Goal: Transaction & Acquisition: Purchase product/service

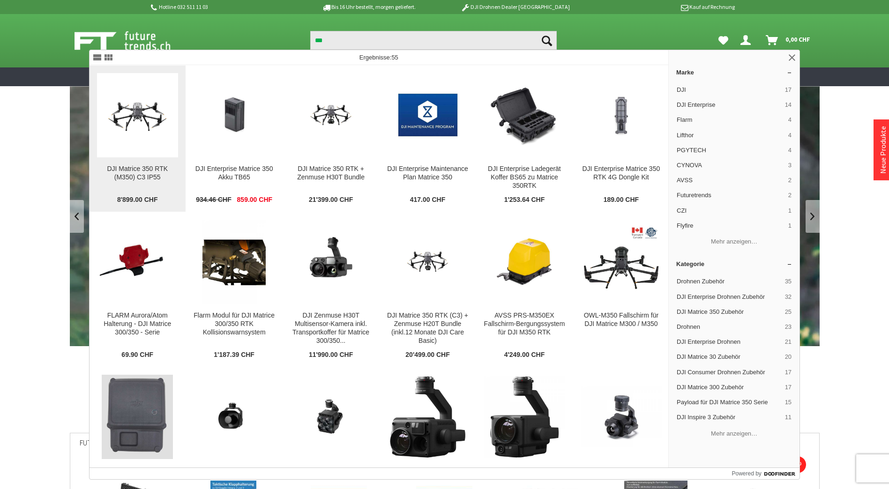
type input "***"
click at [172, 94] on img at bounding box center [137, 115] width 81 height 46
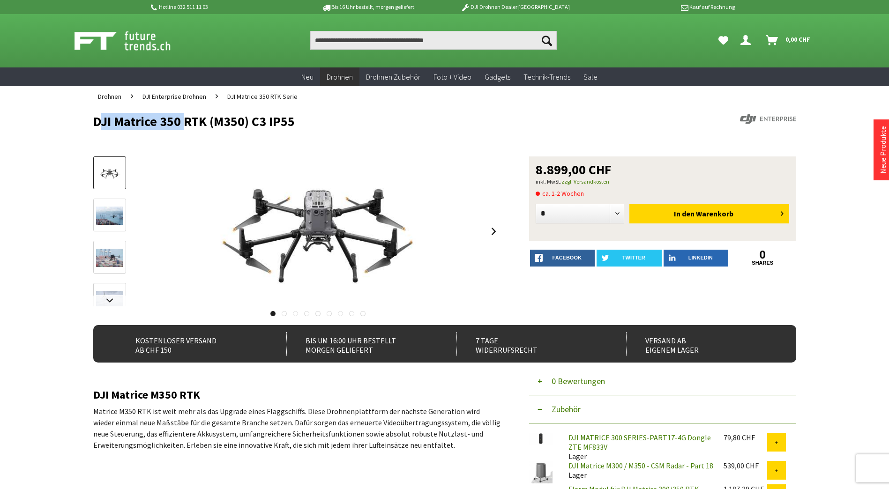
drag, startPoint x: 180, startPoint y: 123, endPoint x: 96, endPoint y: 125, distance: 83.9
click at [96, 125] on h1 "DJI Matrice 350 RTK (M350) C3 IP55" at bounding box center [374, 121] width 562 height 14
copy h1 "DJI Matrice 350"
click at [388, 45] on input "Produkt, Marke, Kategorie, EAN, Artikelnummer…" at bounding box center [433, 40] width 247 height 19
paste input "**********"
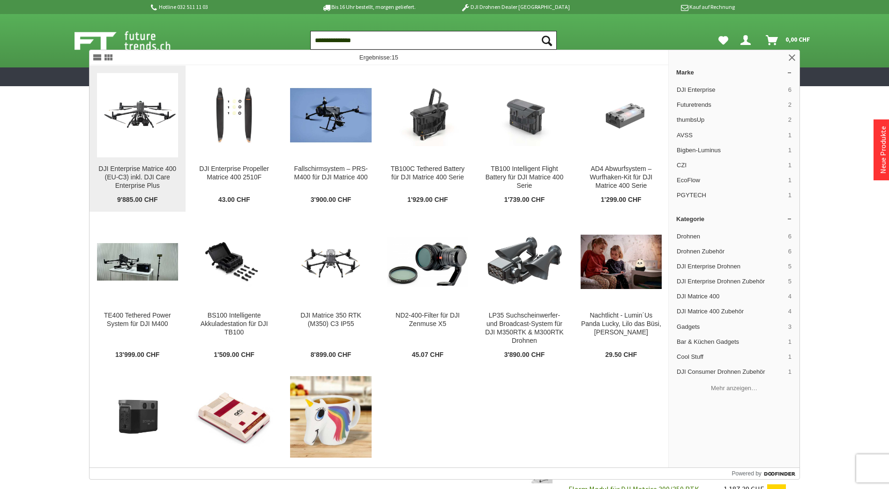
type input "**********"
click at [164, 117] on img at bounding box center [137, 115] width 81 height 46
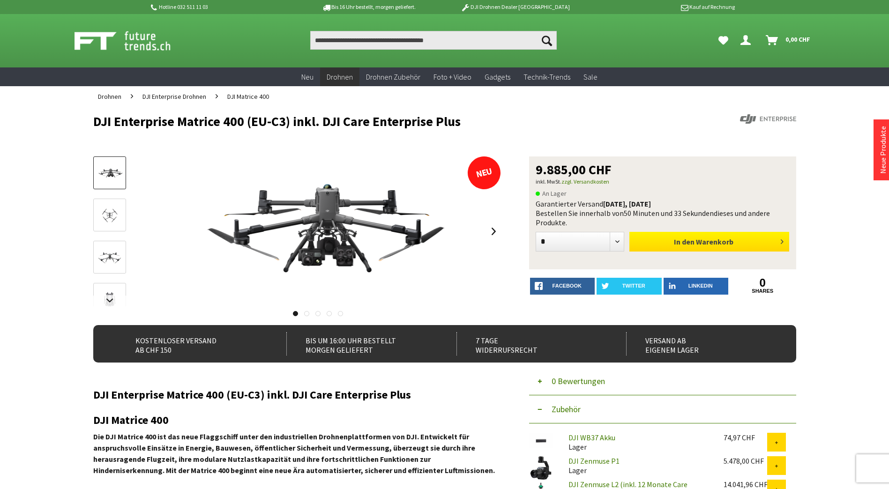
click at [721, 242] on span "Warenkorb" at bounding box center [714, 241] width 37 height 9
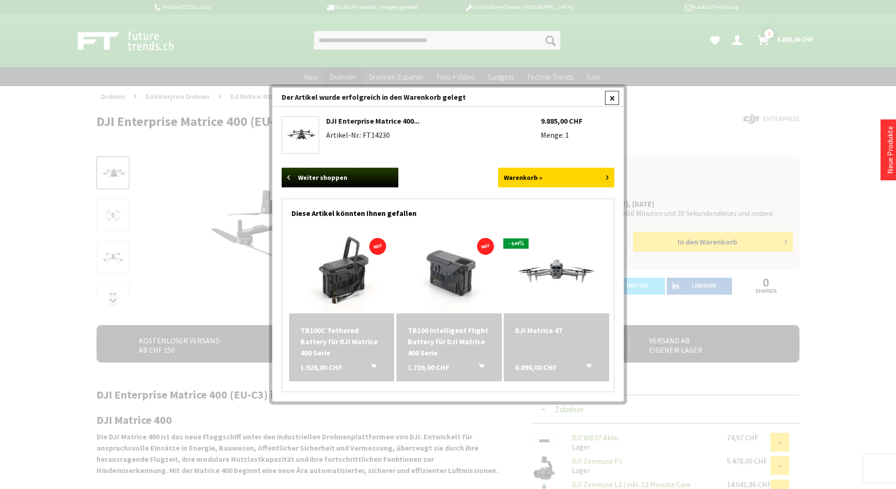
click at [612, 100] on div at bounding box center [612, 98] width 14 height 14
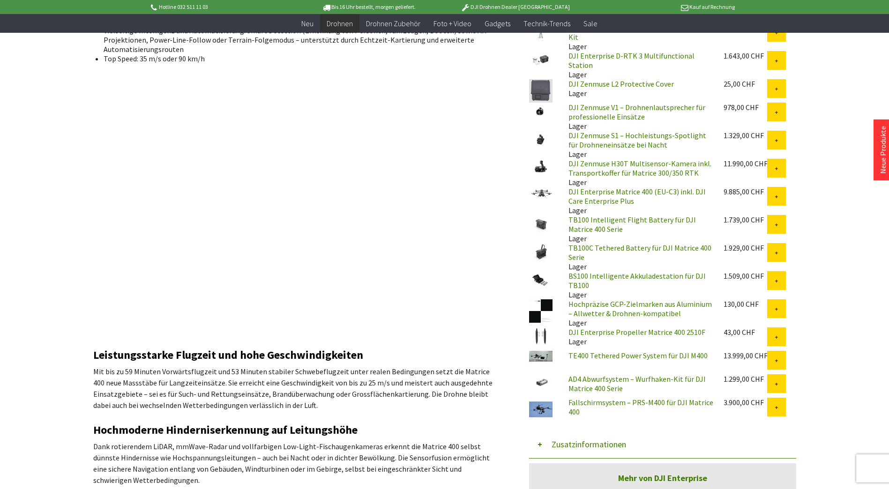
scroll to position [516, 0]
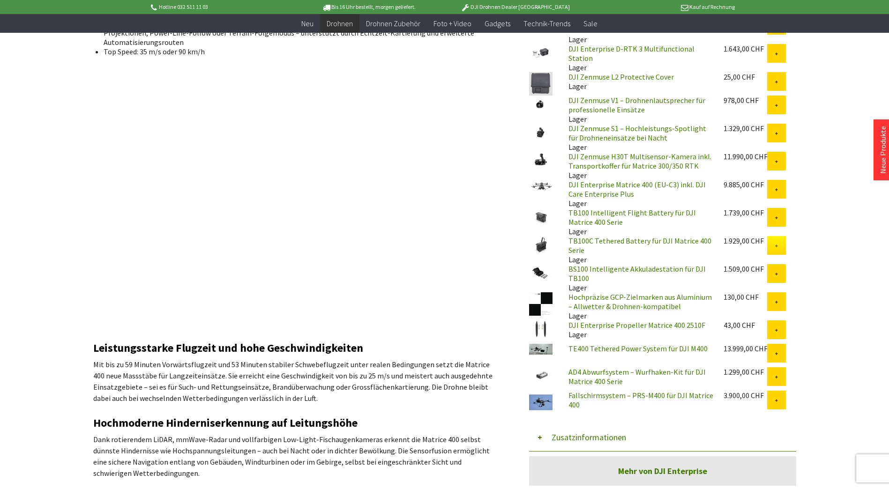
click at [772, 244] on button at bounding box center [776, 245] width 19 height 19
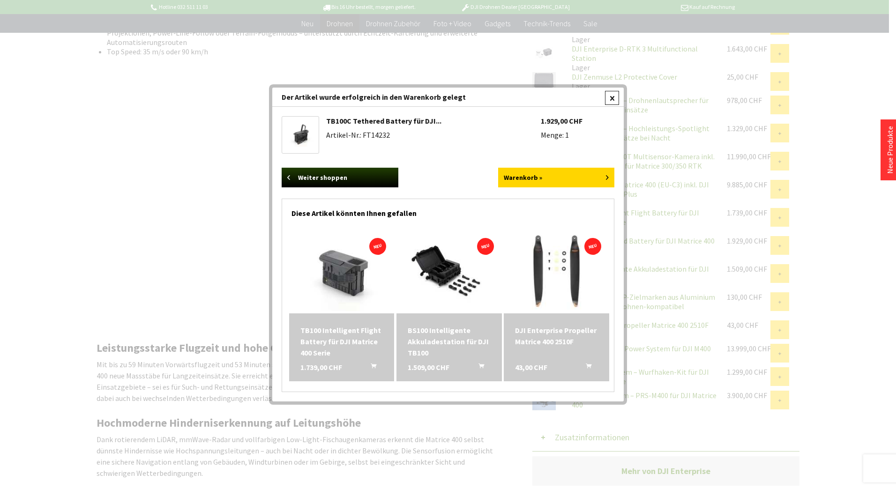
click at [612, 97] on div at bounding box center [612, 98] width 14 height 14
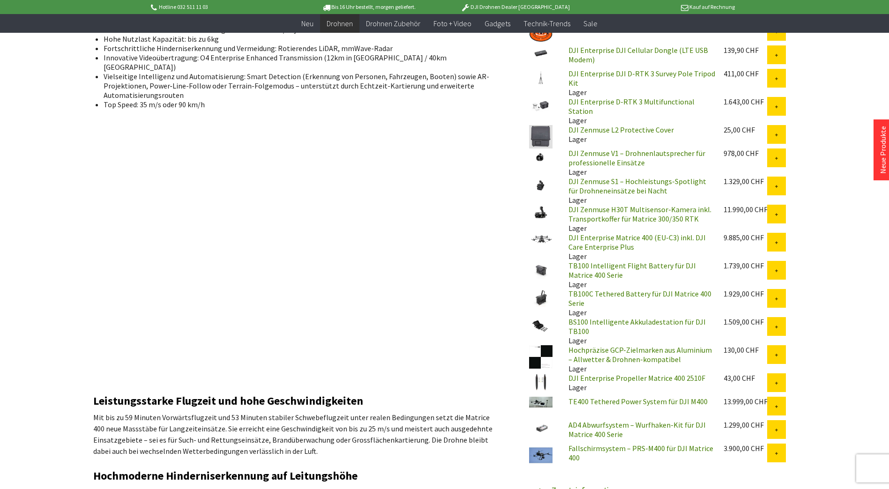
scroll to position [422, 0]
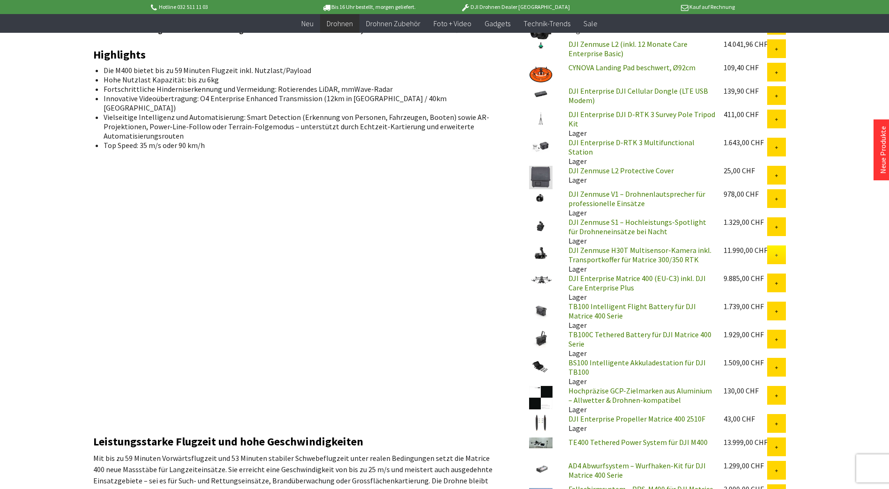
click at [776, 248] on button at bounding box center [776, 255] width 19 height 19
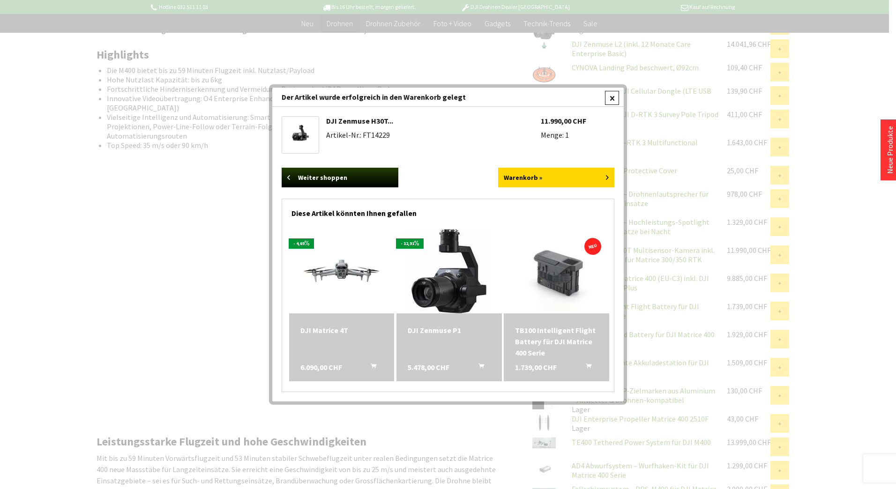
click at [610, 102] on div at bounding box center [612, 98] width 14 height 14
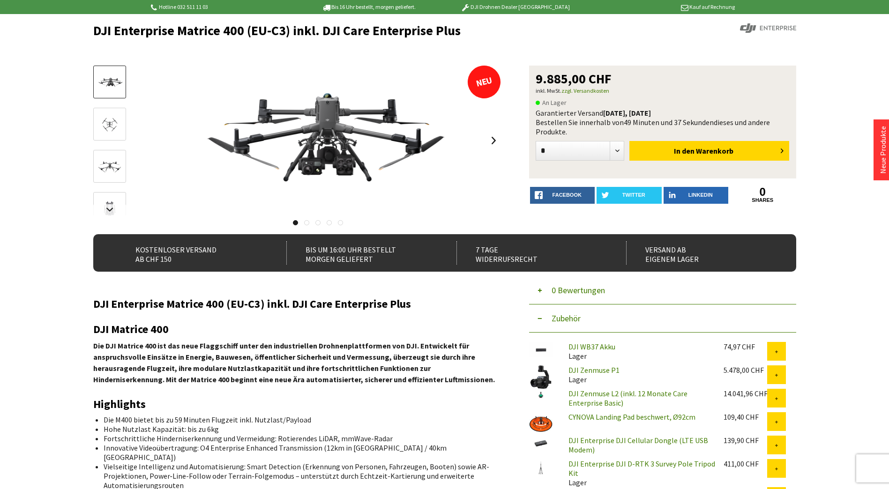
scroll to position [0, 0]
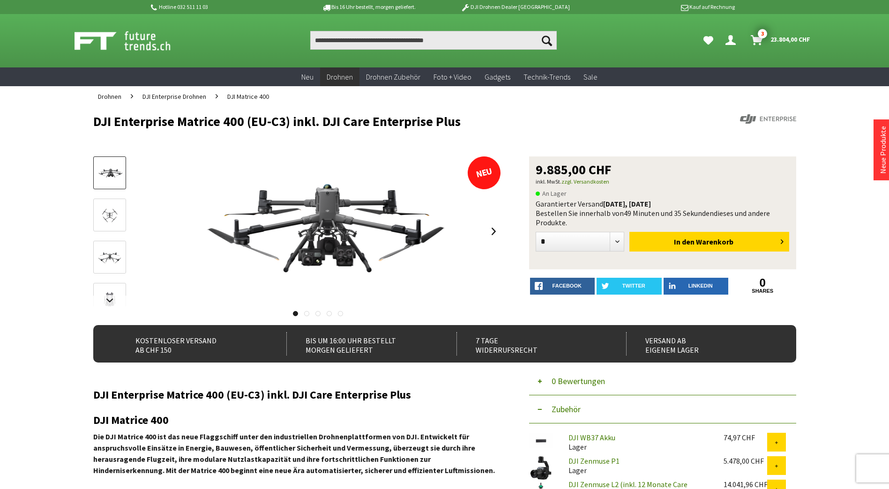
click at [778, 37] on span "23.804,00 CHF" at bounding box center [791, 39] width 40 height 15
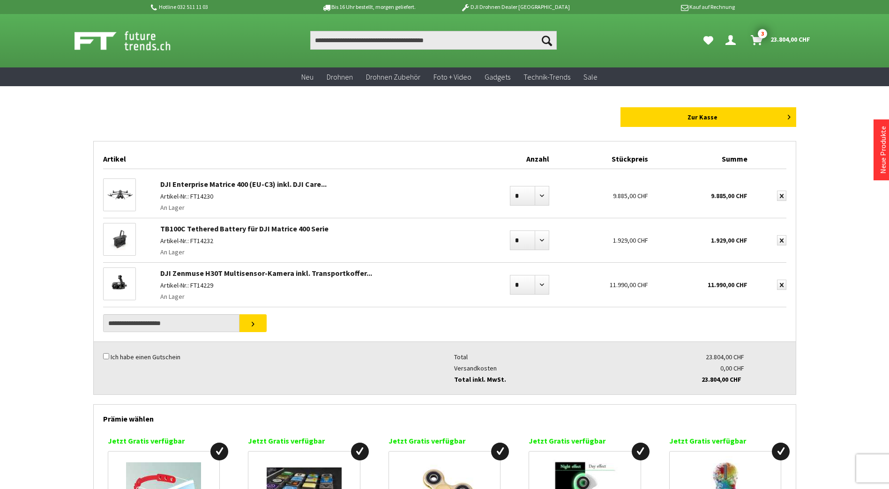
click at [398, 110] on div "Zur Kasse" at bounding box center [444, 117] width 703 height 20
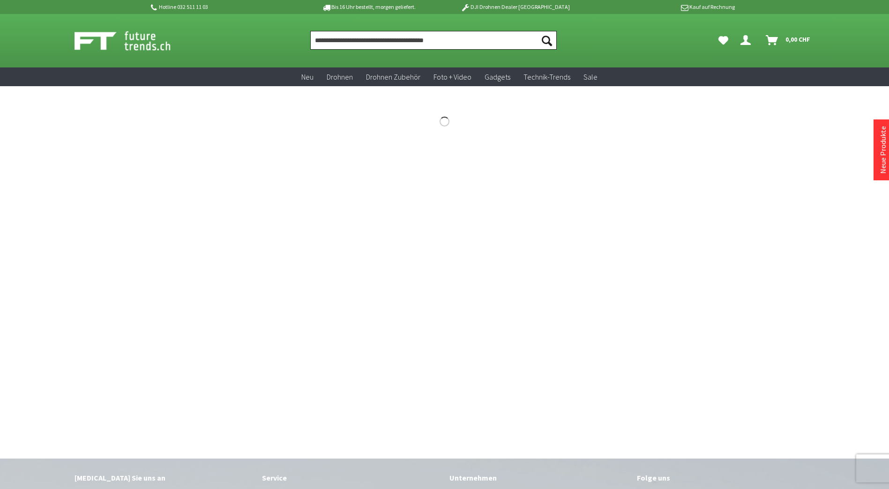
click at [362, 44] on input "Produkt, Marke, Kategorie, EAN, Artikelnummer…" at bounding box center [433, 40] width 247 height 19
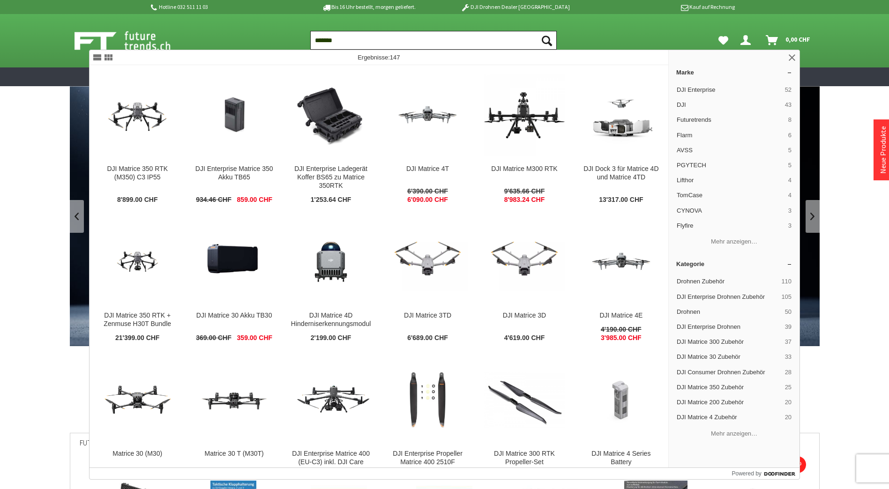
click at [403, 43] on input "*******" at bounding box center [433, 40] width 247 height 19
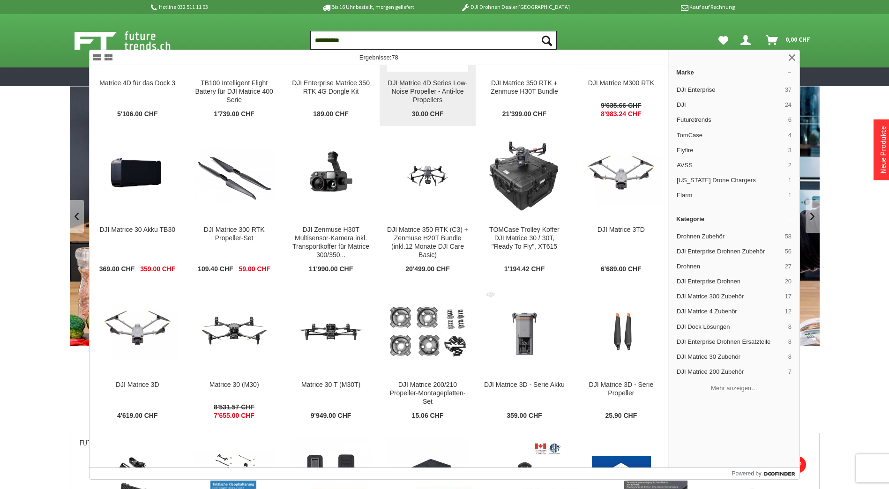
scroll to position [844, 0]
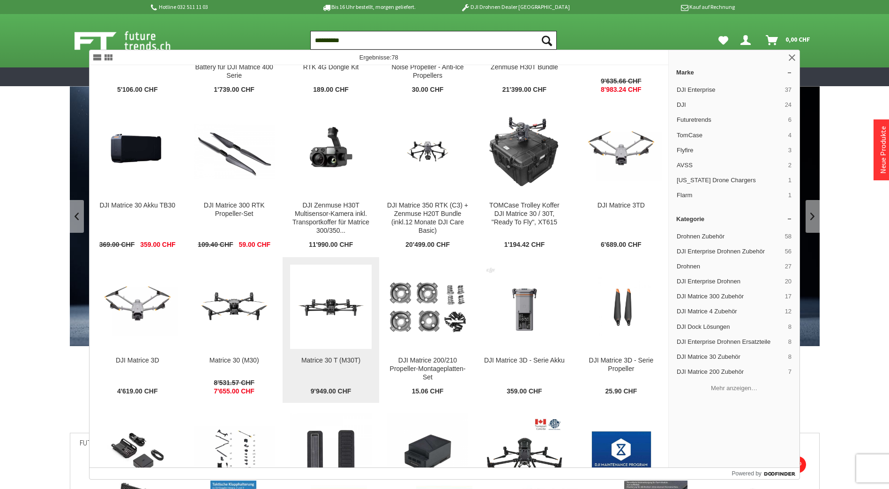
type input "**********"
click at [322, 310] on img at bounding box center [330, 307] width 81 height 46
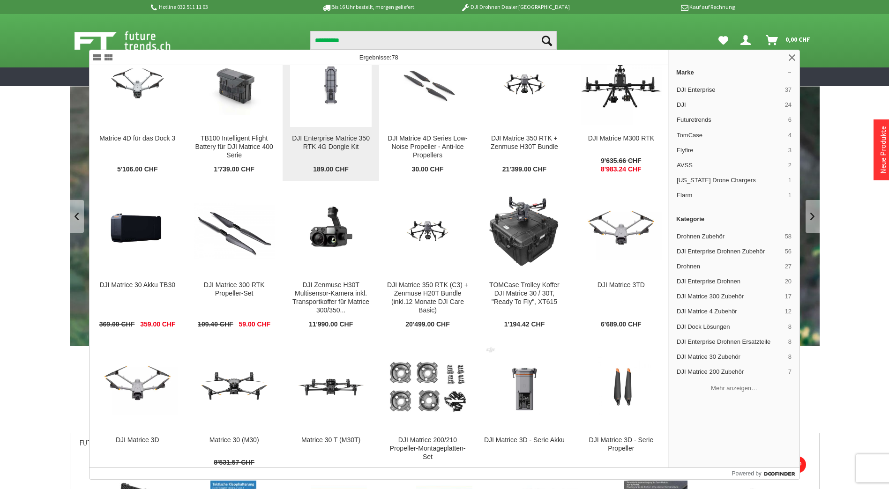
scroll to position [703, 0]
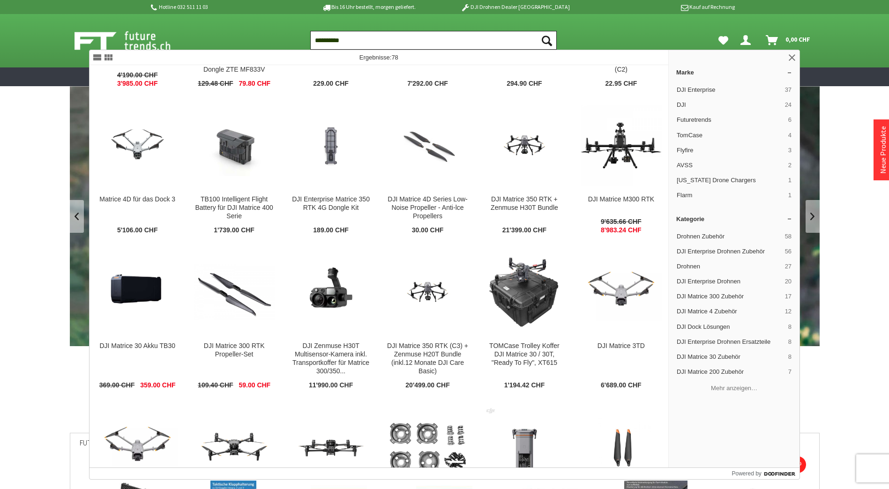
click at [368, 44] on input "**********" at bounding box center [433, 40] width 247 height 19
click at [537, 31] on button "Suchen" at bounding box center [547, 40] width 20 height 19
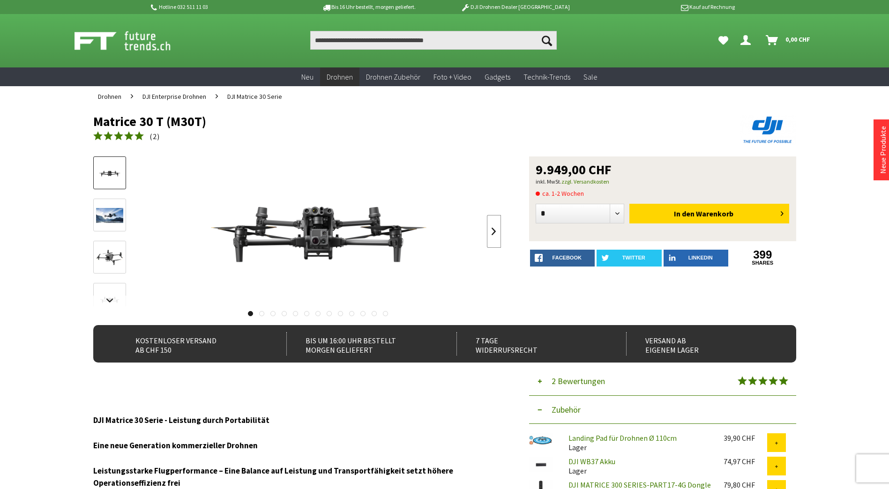
click at [490, 232] on link at bounding box center [494, 231] width 14 height 33
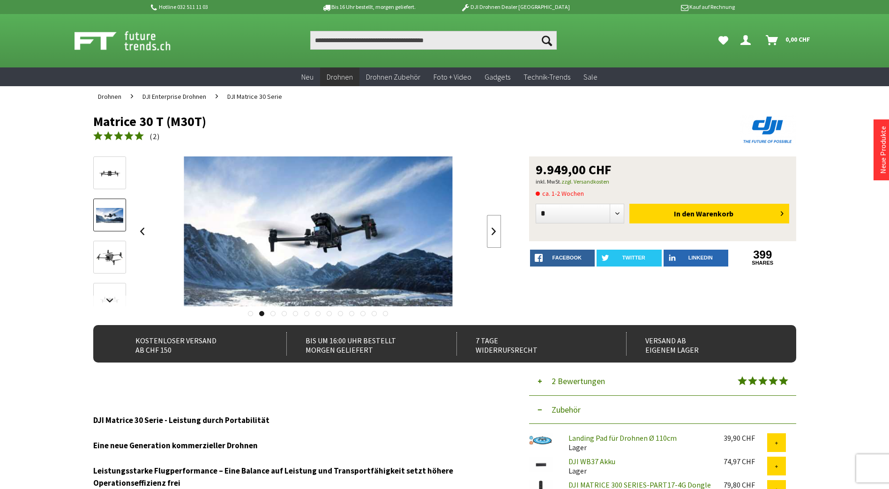
click at [490, 232] on link at bounding box center [494, 231] width 14 height 33
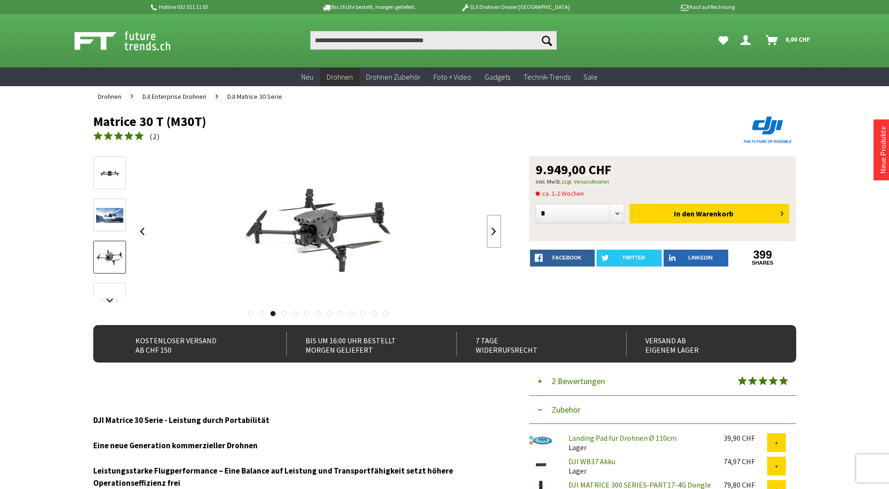
click at [490, 232] on link at bounding box center [494, 231] width 14 height 33
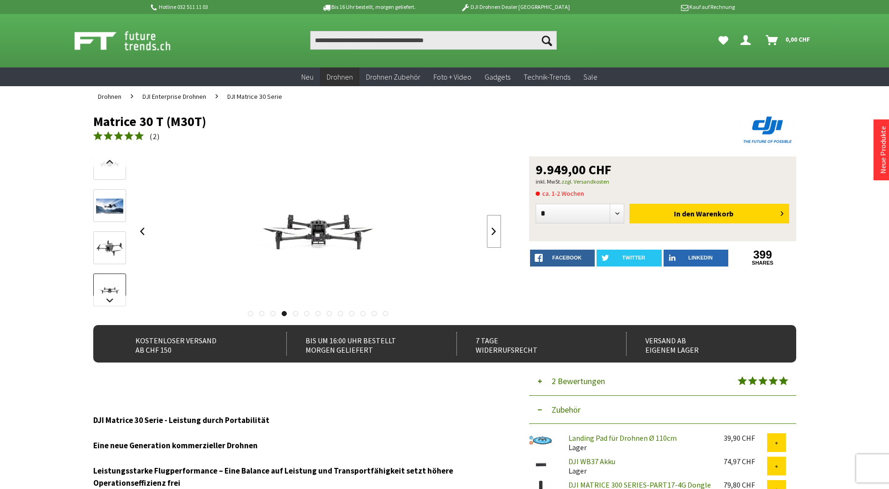
click at [490, 232] on link at bounding box center [494, 231] width 14 height 33
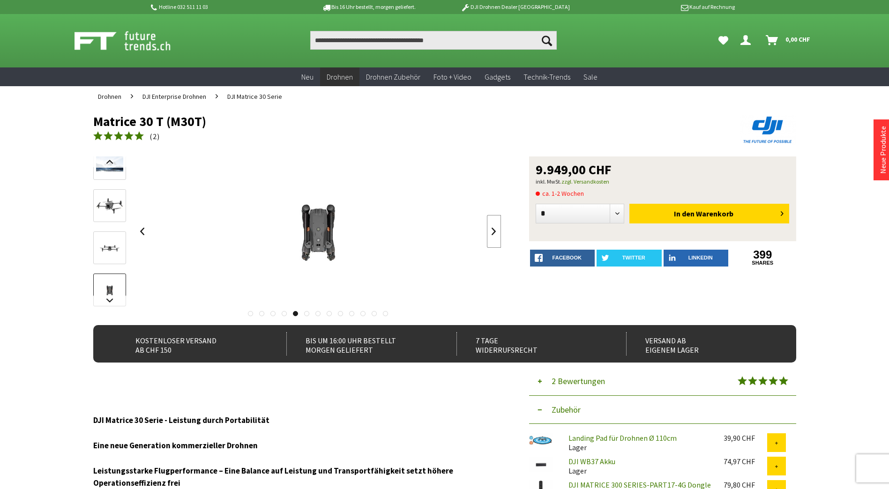
click at [489, 232] on link at bounding box center [494, 231] width 14 height 33
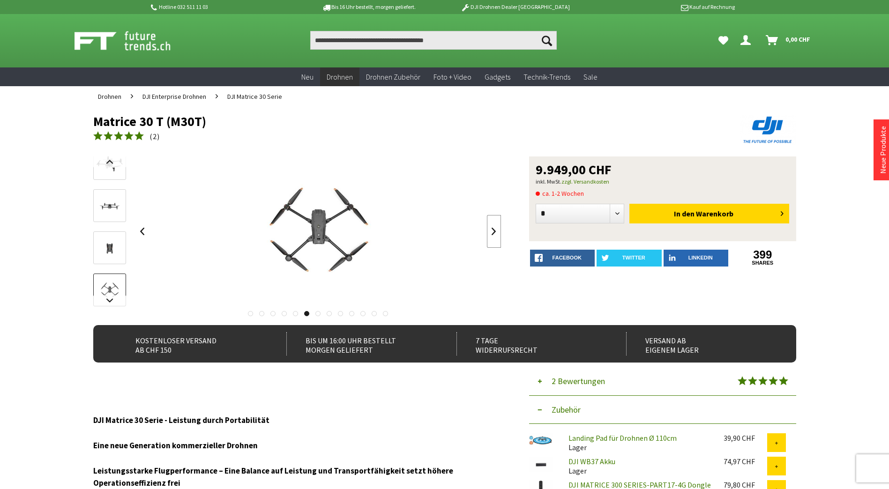
click at [489, 233] on link at bounding box center [494, 231] width 14 height 33
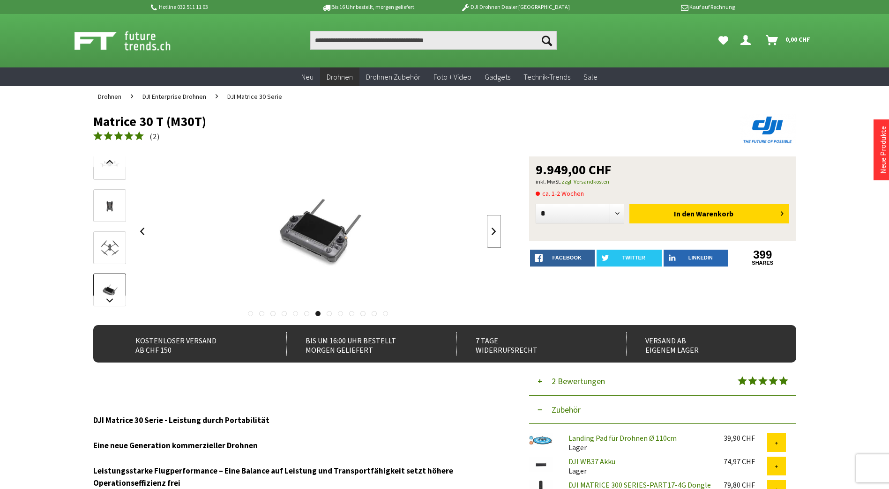
click at [489, 233] on link at bounding box center [494, 231] width 14 height 33
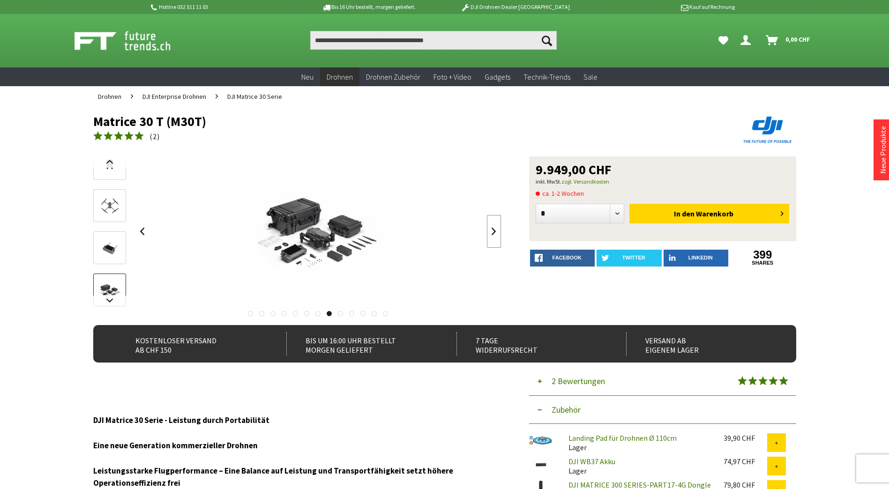
click at [489, 233] on link at bounding box center [494, 231] width 14 height 33
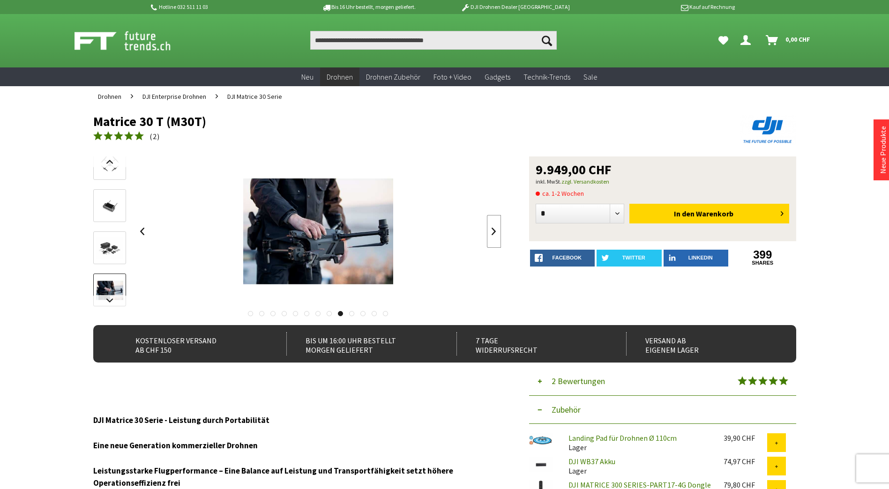
click at [489, 233] on link at bounding box center [494, 231] width 14 height 33
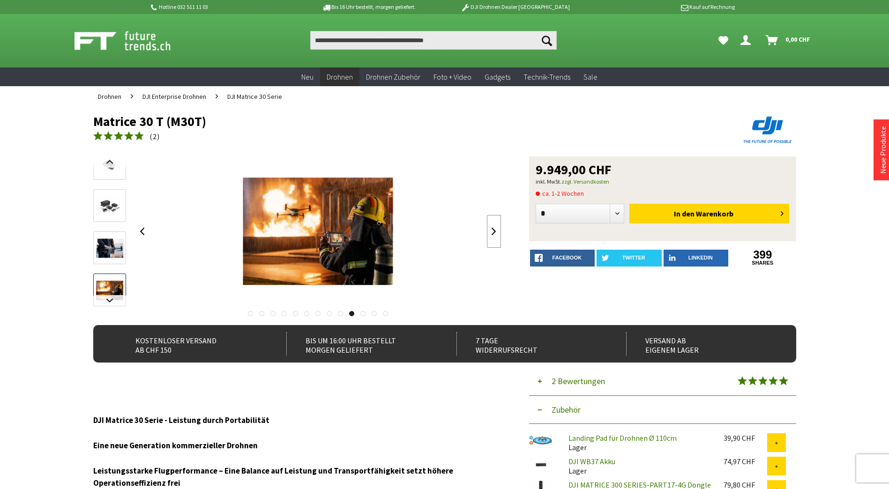
click at [489, 233] on link at bounding box center [494, 231] width 14 height 33
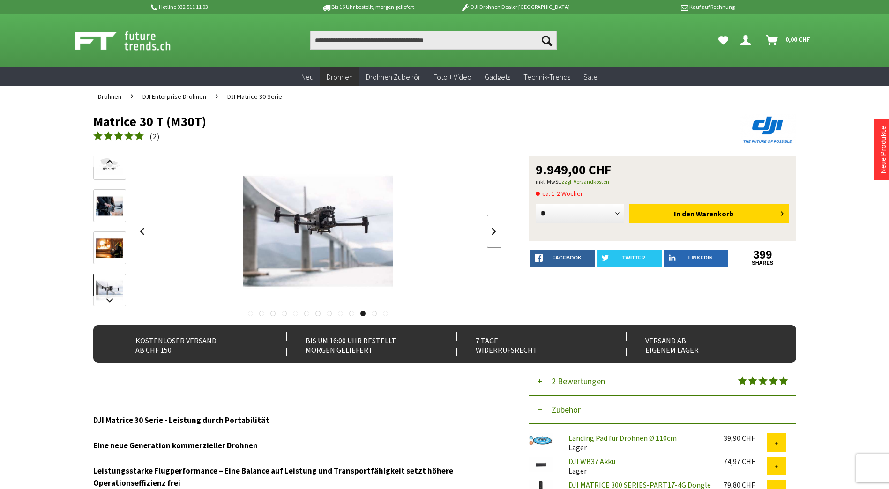
click at [489, 233] on link at bounding box center [494, 231] width 14 height 33
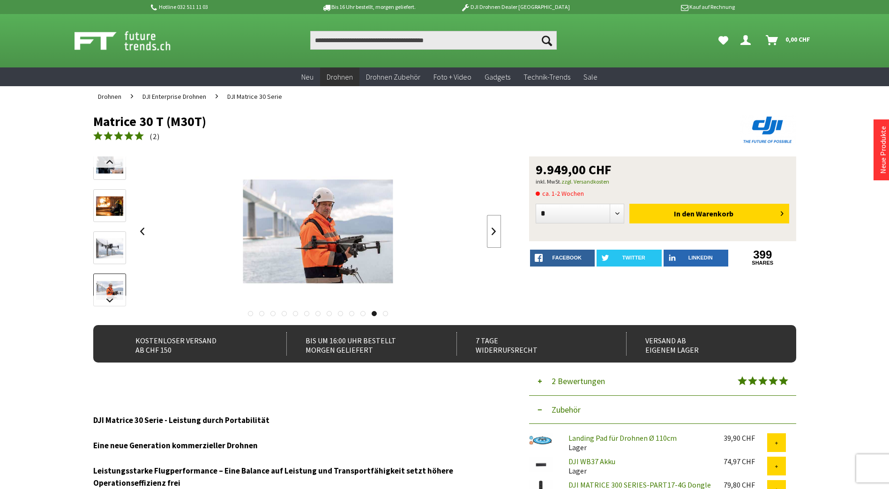
click at [489, 233] on link at bounding box center [494, 231] width 14 height 33
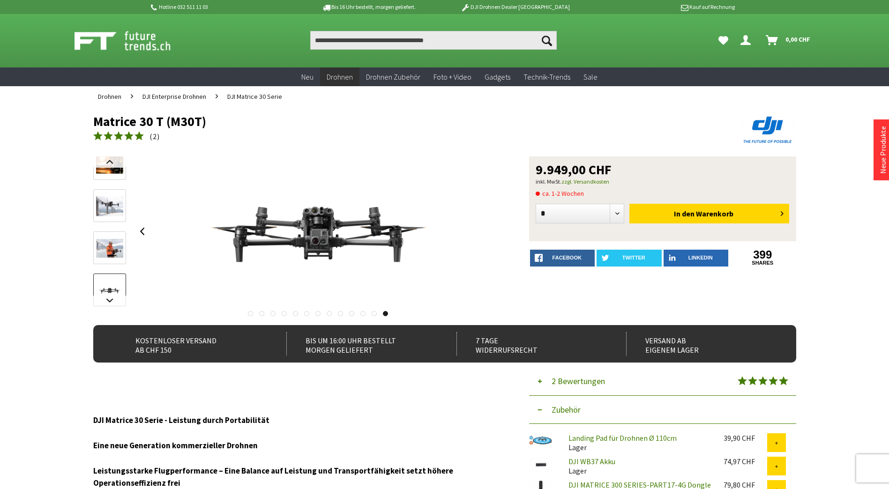
drag, startPoint x: 113, startPoint y: 122, endPoint x: 210, endPoint y: 123, distance: 96.6
click at [210, 123] on h1 "Matrice 30 T (M30T)" at bounding box center [374, 121] width 562 height 14
copy h1 "Matrice 30 T (M30T)"
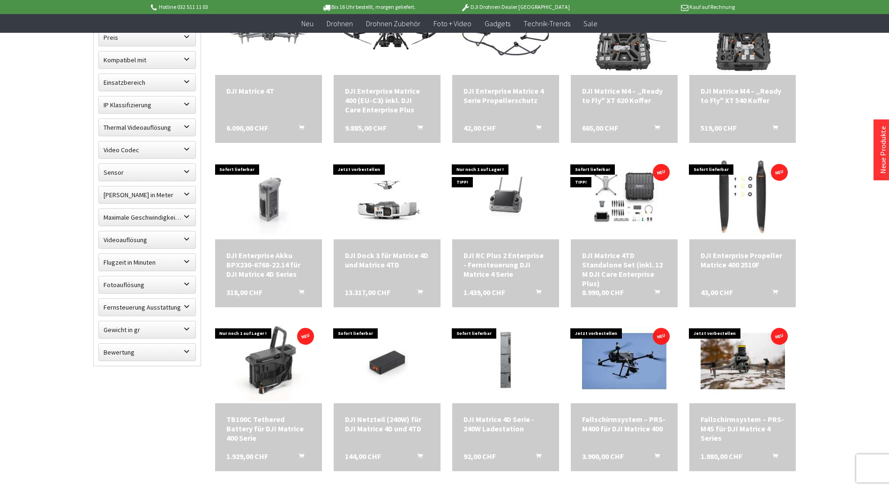
scroll to position [187, 0]
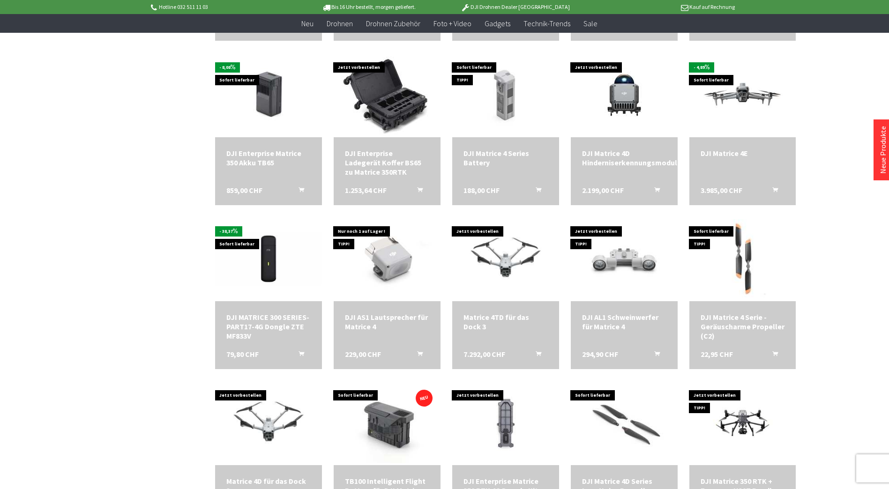
scroll to position [797, 0]
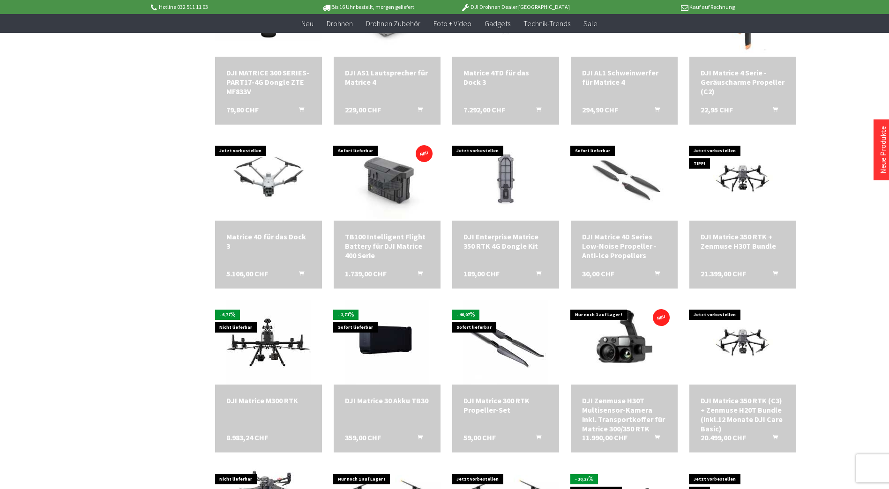
scroll to position [1031, 0]
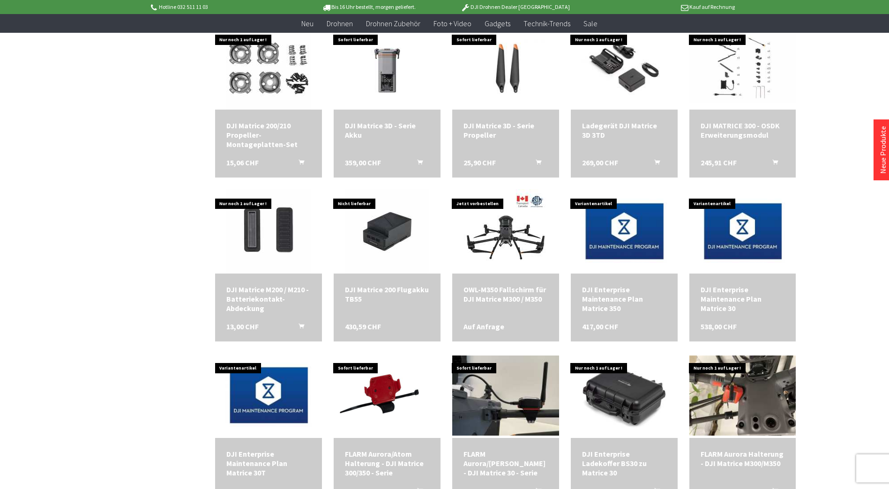
scroll to position [1641, 0]
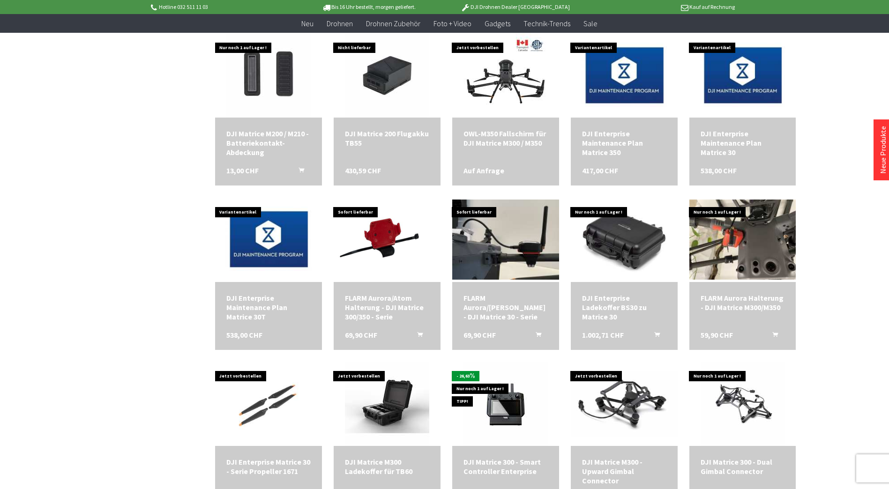
scroll to position [1828, 0]
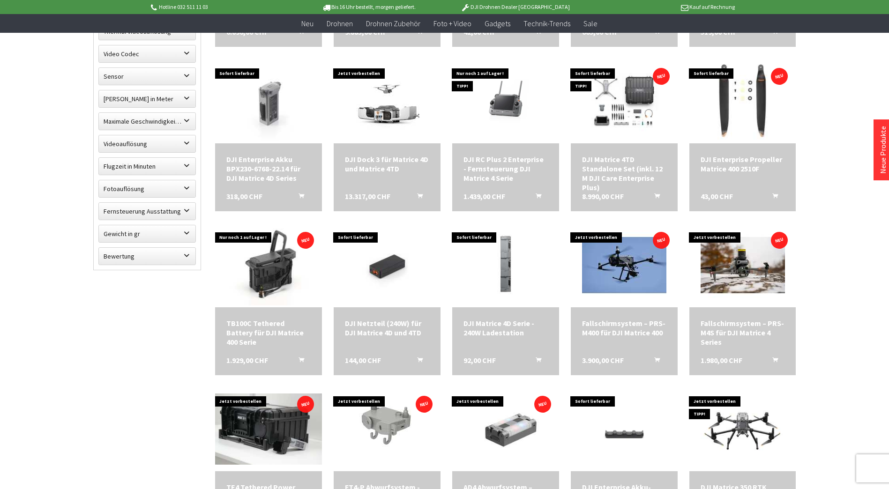
scroll to position [47, 0]
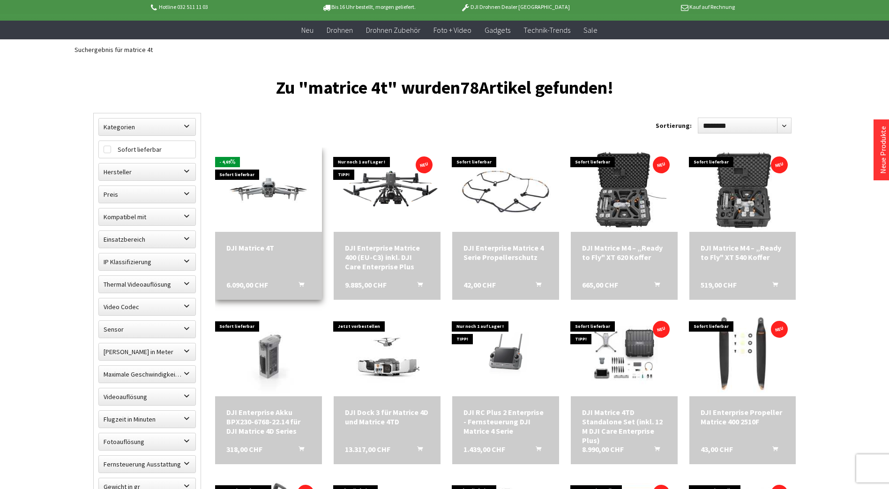
click at [276, 193] on img at bounding box center [268, 190] width 107 height 60
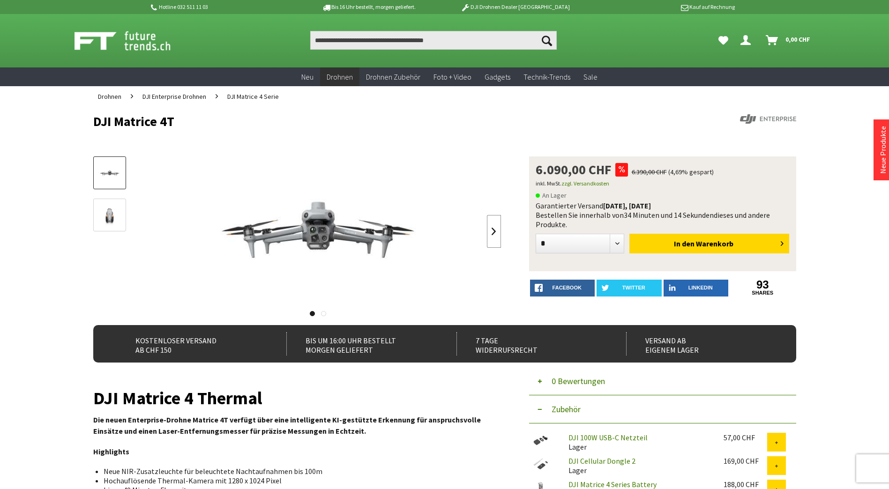
click at [495, 232] on link at bounding box center [494, 231] width 14 height 33
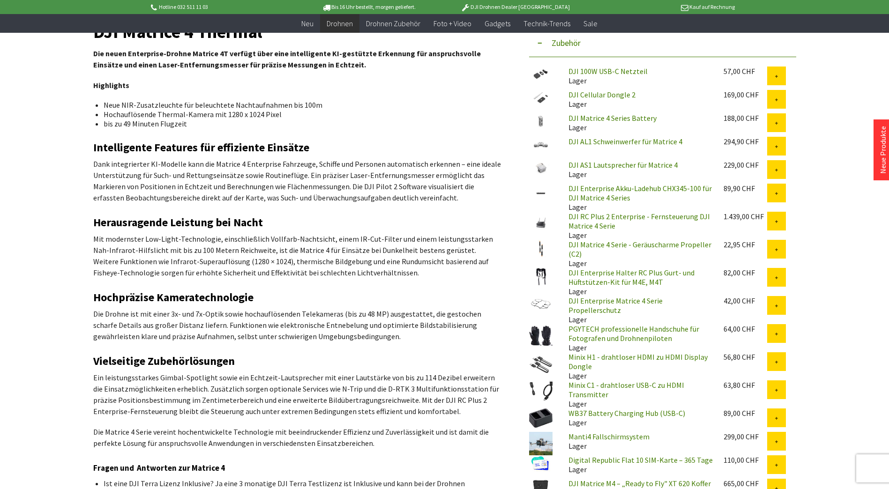
scroll to position [328, 0]
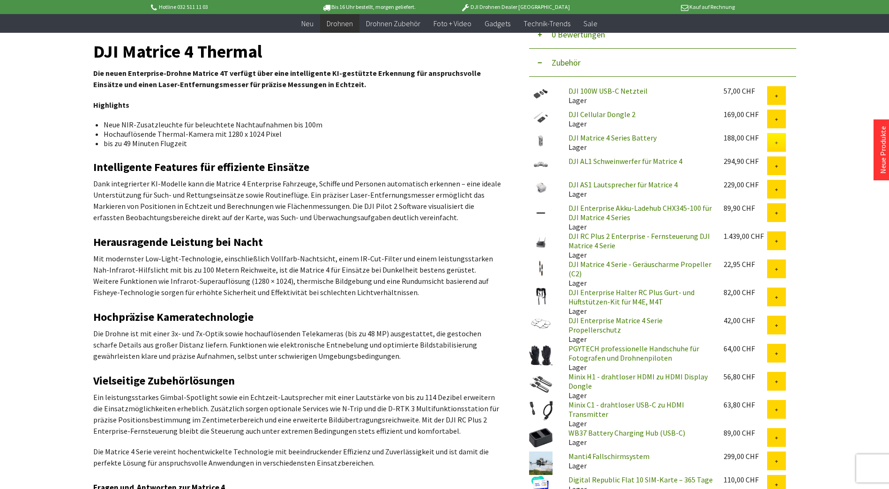
click at [780, 142] on button at bounding box center [776, 142] width 19 height 19
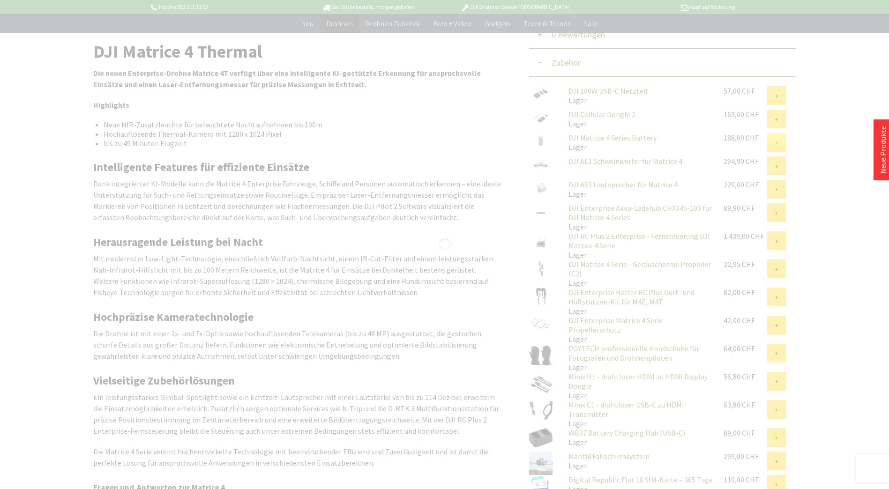
click at [780, 142] on div at bounding box center [444, 244] width 889 height 489
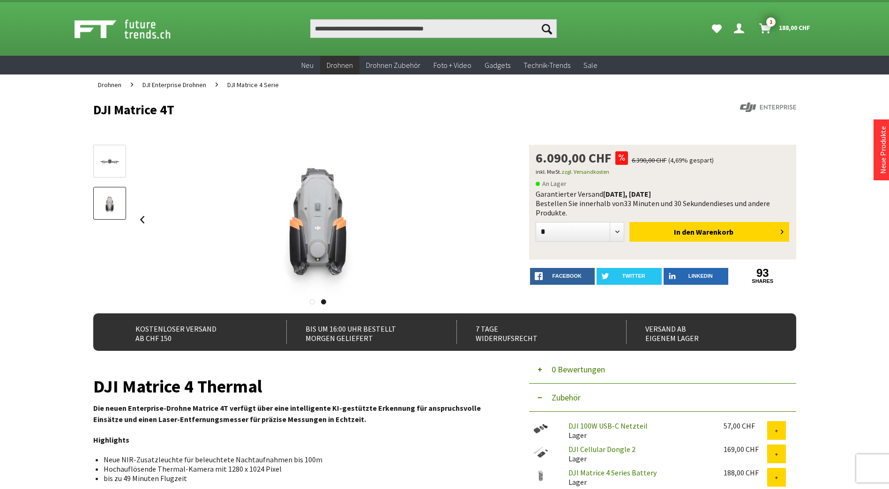
scroll to position [0, 0]
